Goal: Task Accomplishment & Management: Use online tool/utility

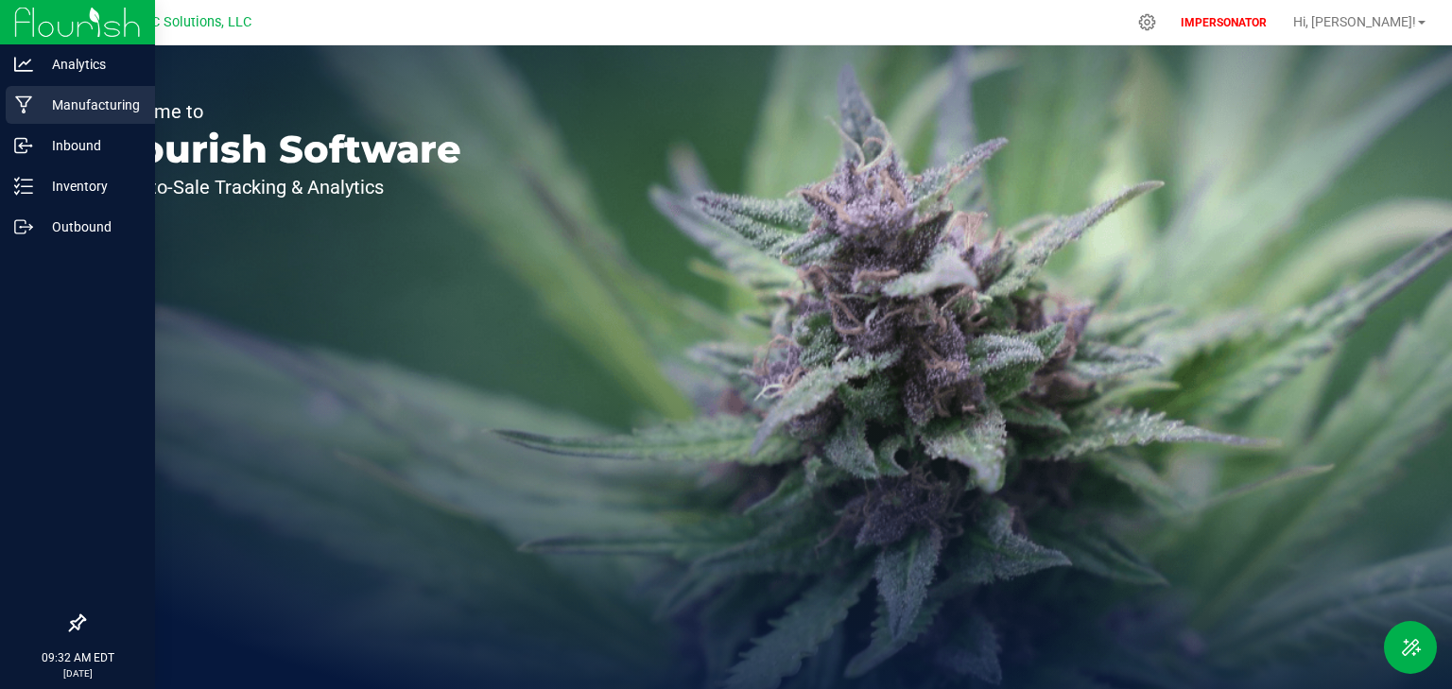
click at [31, 104] on icon at bounding box center [24, 104] width 18 height 19
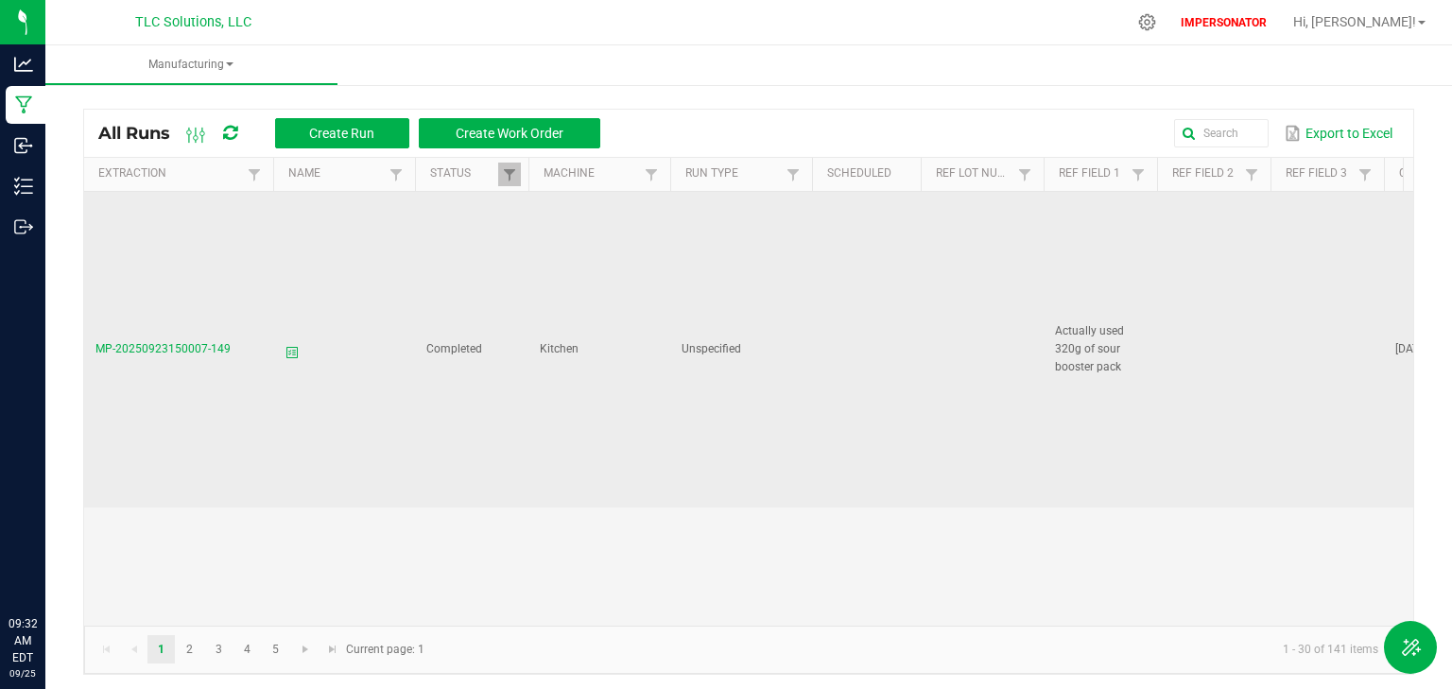
click at [132, 342] on span "MP-20250923150007-149" at bounding box center [162, 348] width 135 height 13
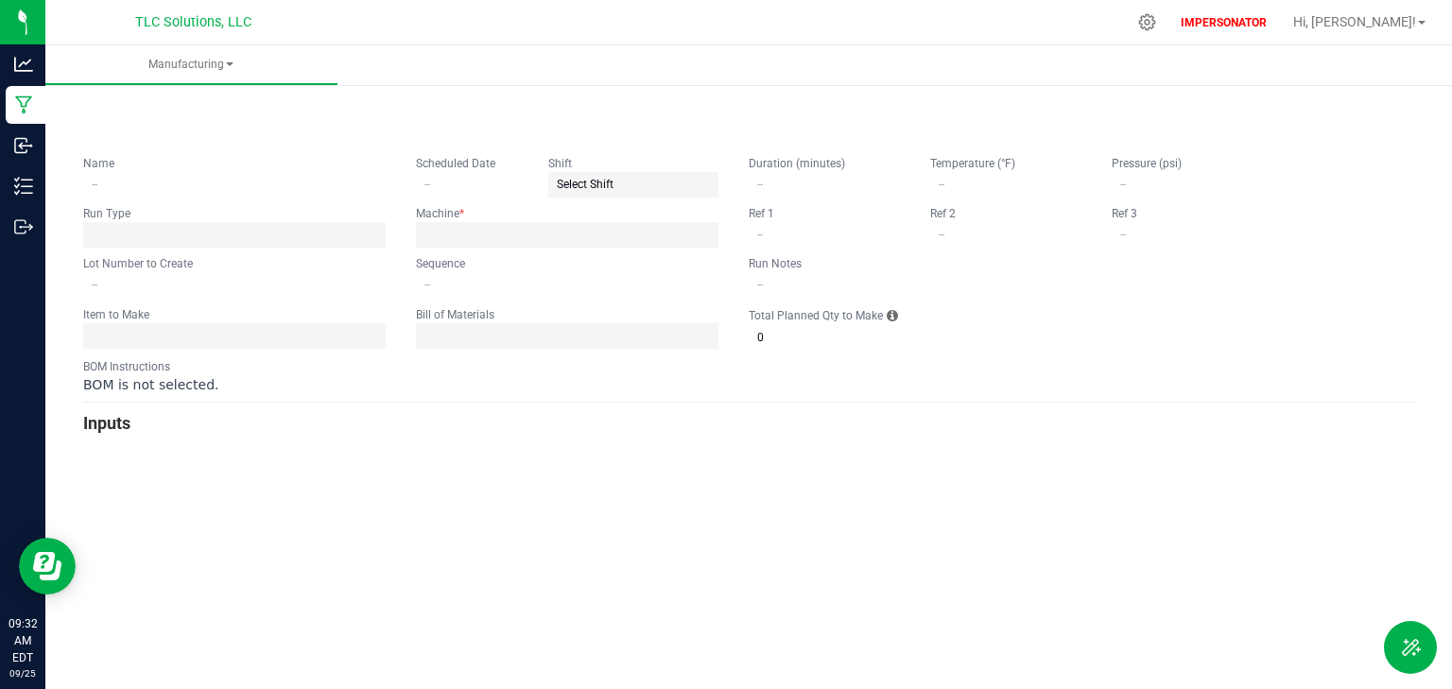
type input "0"
type input "Actually used 320g of sour booster pack"
type input "4"
